Goal: Find specific page/section: Find specific page/section

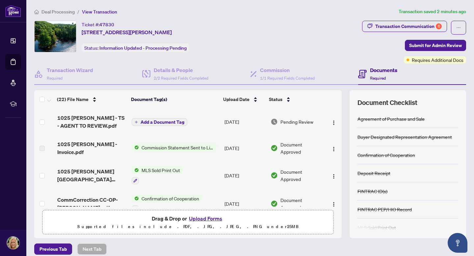
click at [373, 71] on h4 "Documents" at bounding box center [383, 70] width 27 height 8
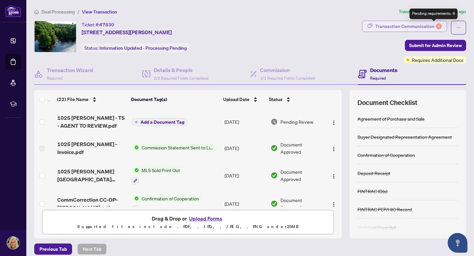
click at [435, 25] on div "6" at bounding box center [438, 26] width 6 height 6
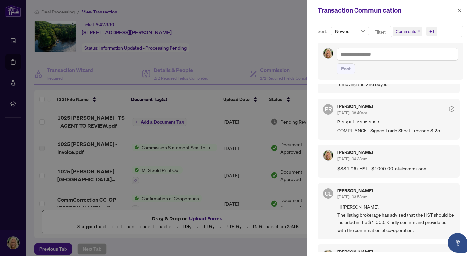
scroll to position [56, 0]
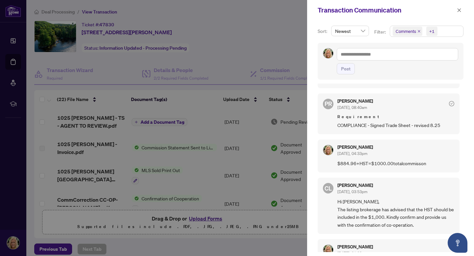
click at [434, 124] on span "COMPLIANCE - Signed Trade Sheet - revised 8.25" at bounding box center [395, 125] width 117 height 8
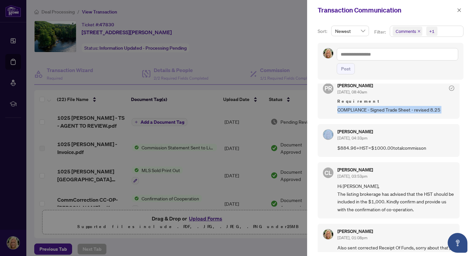
scroll to position [72, 0]
click at [428, 107] on span "COMPLIANCE - Signed Trade Sheet - revised 8.25" at bounding box center [395, 109] width 117 height 8
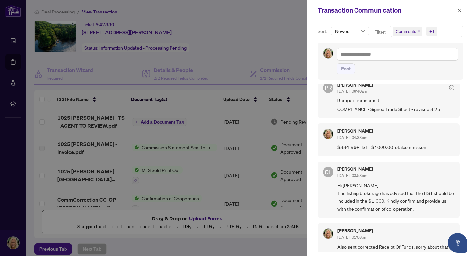
click at [428, 107] on span "COMPLIANCE - Signed Trade Sheet - revised 8.25" at bounding box center [395, 109] width 117 height 8
click at [350, 87] on div "[PERSON_NAME] [DATE], 08:40am" at bounding box center [355, 89] width 36 height 12
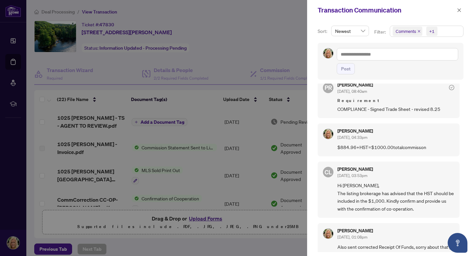
click at [350, 87] on div "[PERSON_NAME] [DATE], 08:40am" at bounding box center [355, 89] width 36 height 12
click at [271, 38] on div at bounding box center [237, 128] width 474 height 256
click at [460, 12] on icon "close" at bounding box center [459, 10] width 5 height 5
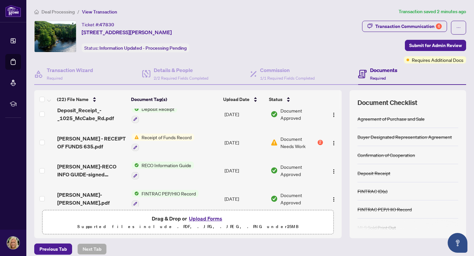
scroll to position [284, 0]
